Goal: Navigation & Orientation: Find specific page/section

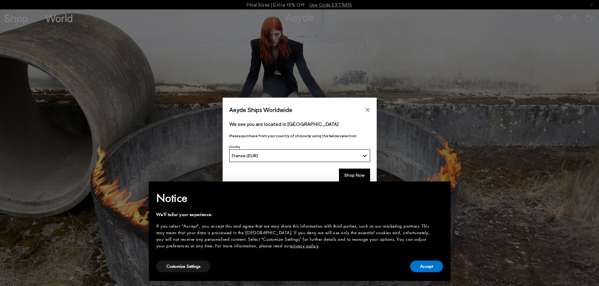
click at [290, 246] on link "privacy policy" at bounding box center [304, 246] width 28 height 6
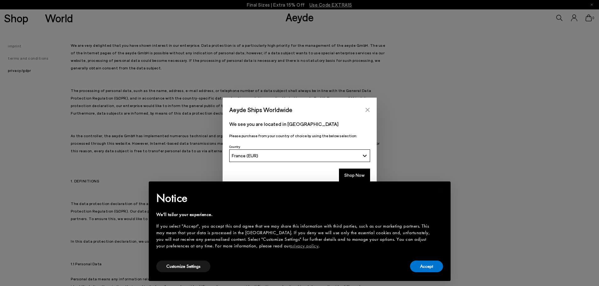
click at [368, 107] on button "Close" at bounding box center [367, 109] width 9 height 9
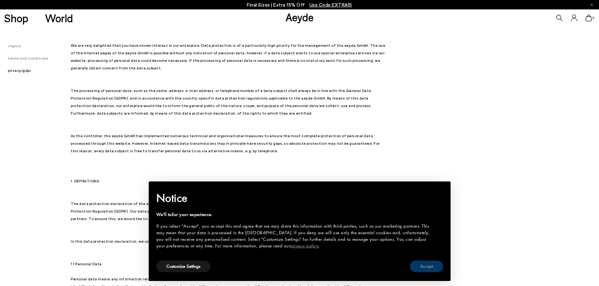
drag, startPoint x: 419, startPoint y: 266, endPoint x: 263, endPoint y: 174, distance: 180.1
click at [419, 265] on button "Accept" at bounding box center [426, 267] width 33 height 12
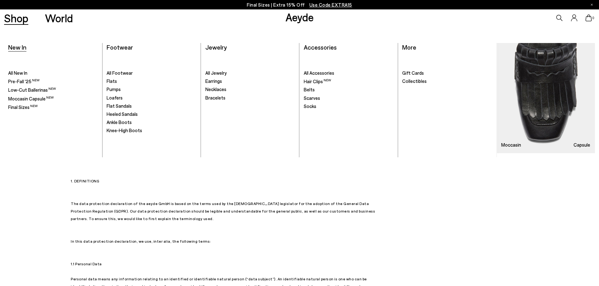
click at [21, 49] on span "New In" at bounding box center [17, 47] width 18 height 8
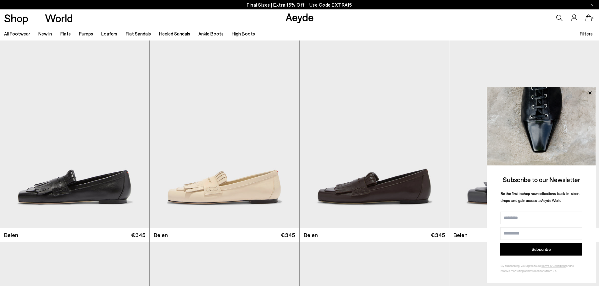
click at [23, 36] on link "All Footwear" at bounding box center [17, 34] width 26 height 6
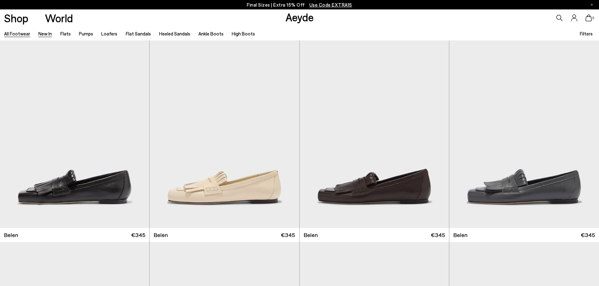
click at [43, 34] on link "New In" at bounding box center [45, 34] width 14 height 6
click at [63, 34] on link "Flats" at bounding box center [65, 34] width 10 height 6
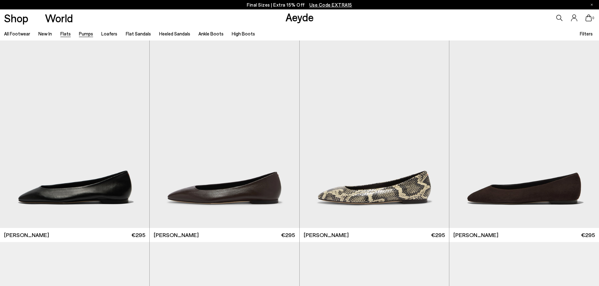
click at [79, 34] on link "Pumps" at bounding box center [86, 34] width 14 height 6
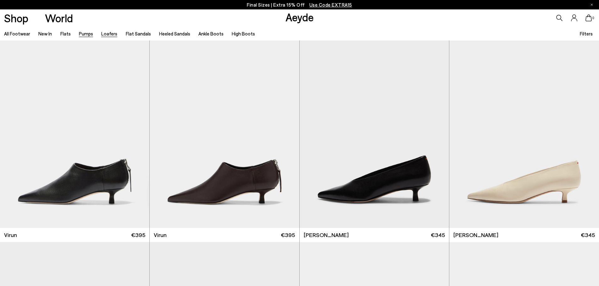
click at [106, 33] on link "Loafers" at bounding box center [109, 34] width 16 height 6
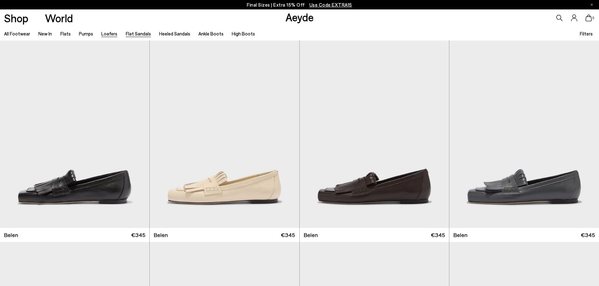
click at [130, 36] on link "Flat Sandals" at bounding box center [138, 34] width 25 height 6
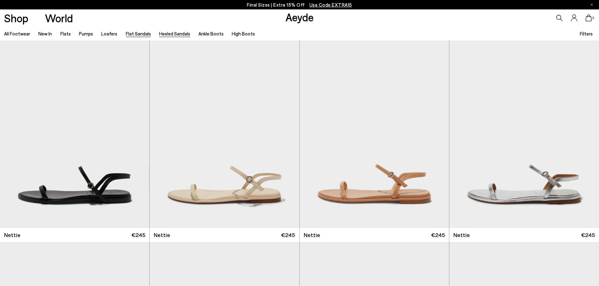
click at [166, 35] on link "Heeled Sandals" at bounding box center [174, 34] width 31 height 6
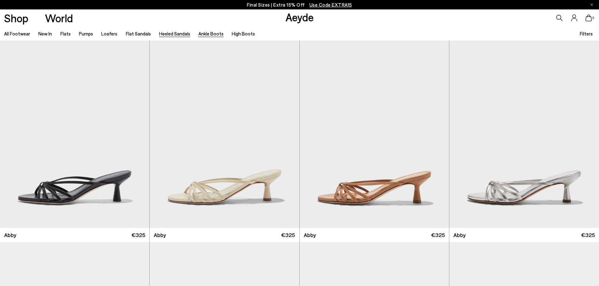
click at [202, 31] on link "Ankle Boots" at bounding box center [210, 34] width 25 height 6
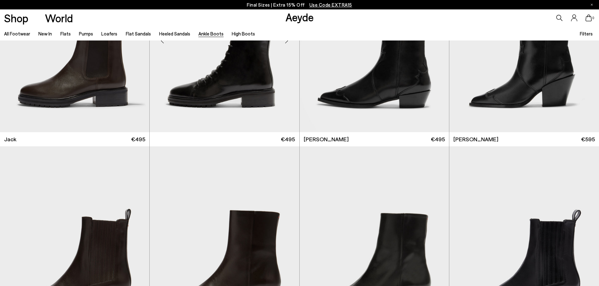
scroll to position [1509, 0]
click at [241, 35] on link "High Boots" at bounding box center [243, 34] width 23 height 6
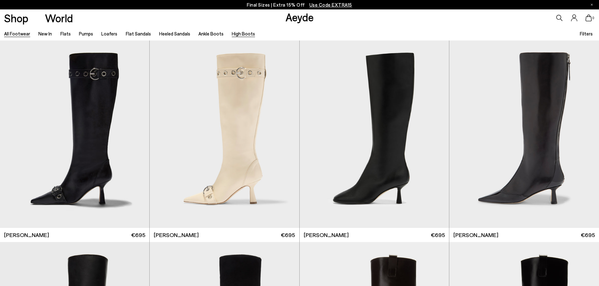
click at [19, 36] on link "All Footwear" at bounding box center [17, 34] width 26 height 6
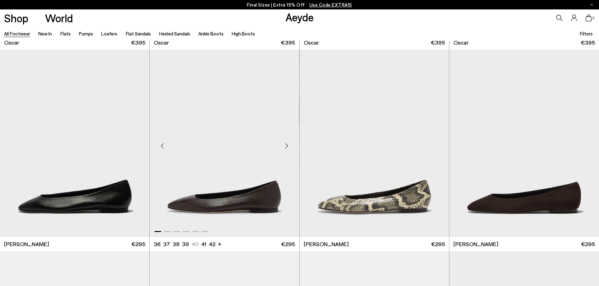
scroll to position [1289, 0]
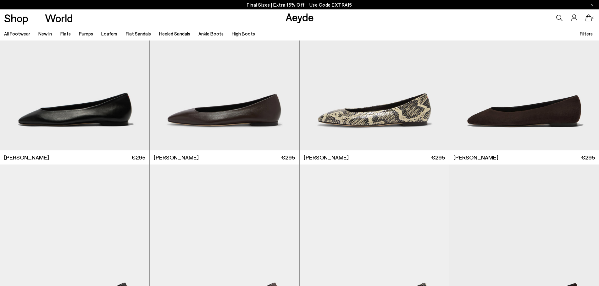
click at [60, 35] on link "Flats" at bounding box center [65, 34] width 10 height 6
